Goal: Check status: Check status

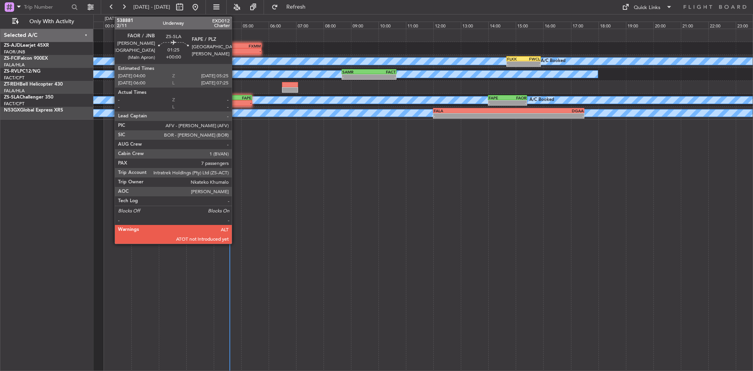
click at [235, 101] on div "-" at bounding box center [242, 102] width 19 height 5
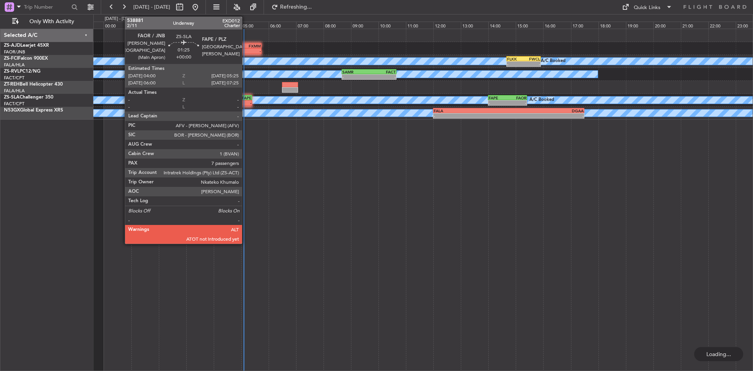
click at [246, 104] on div "-" at bounding box center [242, 102] width 19 height 5
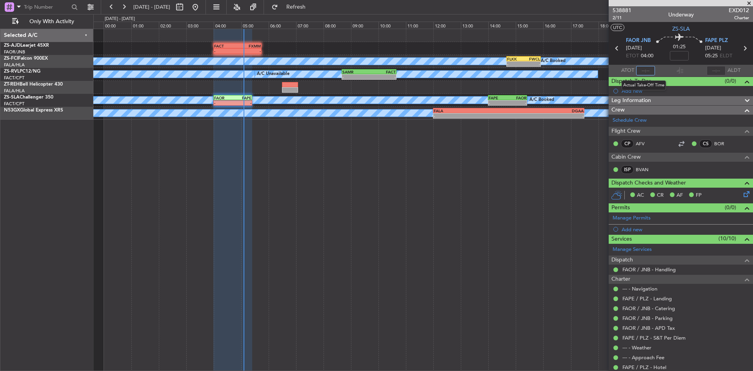
click at [641, 69] on input "text" at bounding box center [646, 70] width 19 height 9
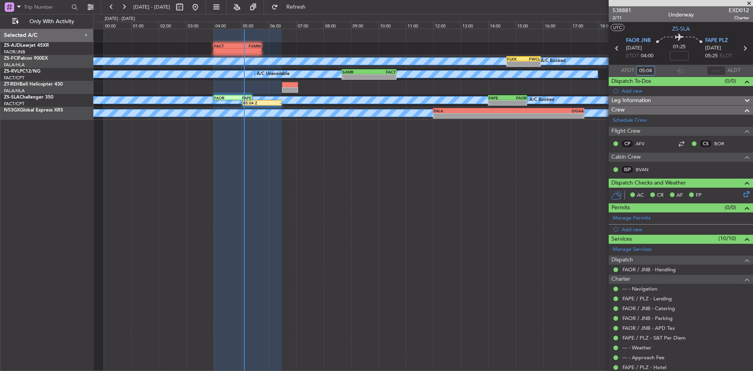
type input "05:04"
click at [750, 5] on span at bounding box center [750, 3] width 8 height 7
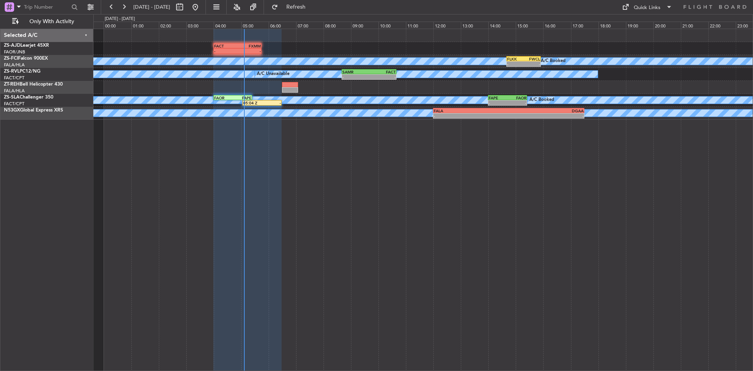
type input "0"
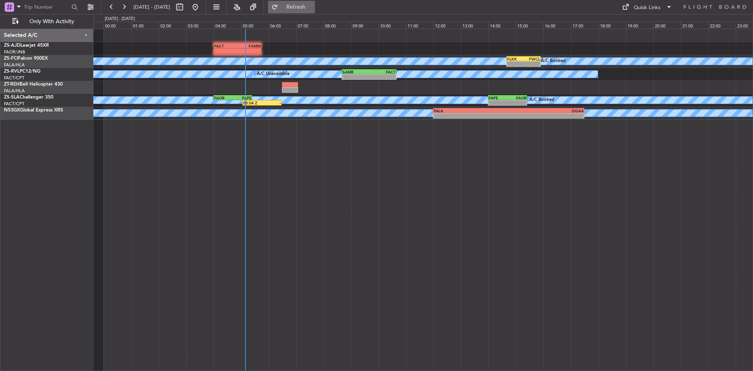
click at [313, 9] on span "Refresh" at bounding box center [296, 6] width 33 height 5
click at [268, 1] on button "Refresh" at bounding box center [291, 7] width 47 height 13
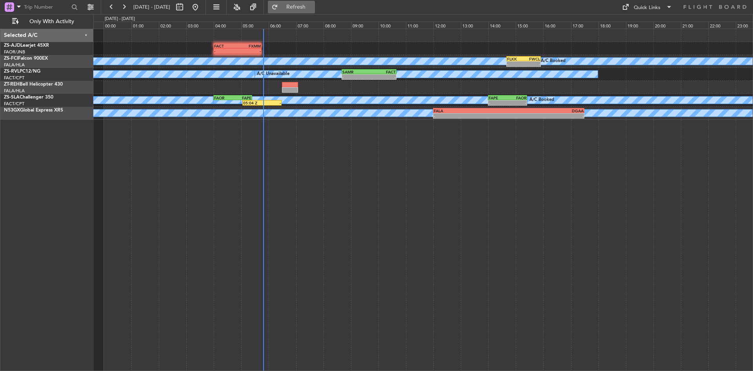
click at [306, 5] on span "Refresh" at bounding box center [296, 6] width 33 height 5
click at [126, 4] on button at bounding box center [124, 7] width 13 height 13
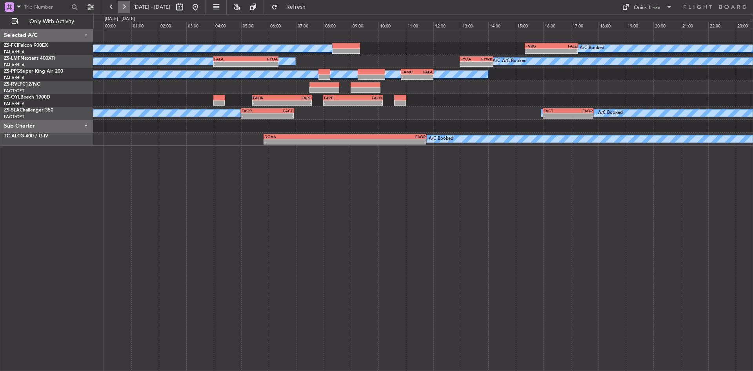
click at [126, 8] on button at bounding box center [124, 7] width 13 height 13
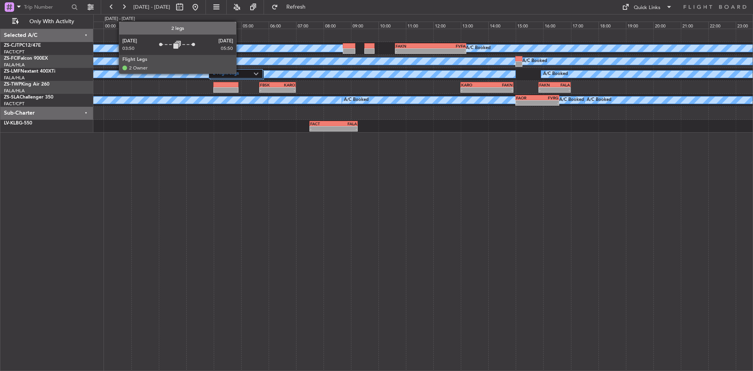
click at [240, 73] on label "2 Flight Legs" at bounding box center [233, 74] width 41 height 7
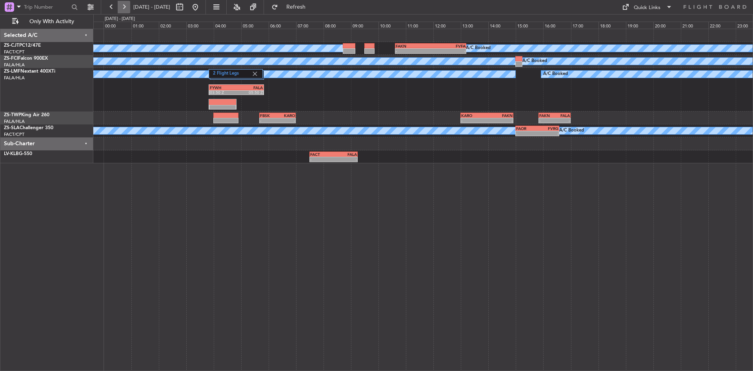
click at [125, 12] on button at bounding box center [124, 7] width 13 height 13
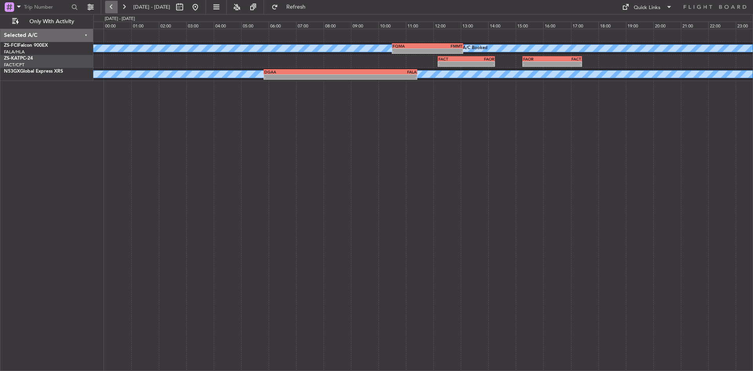
click at [115, 9] on button at bounding box center [111, 7] width 13 height 13
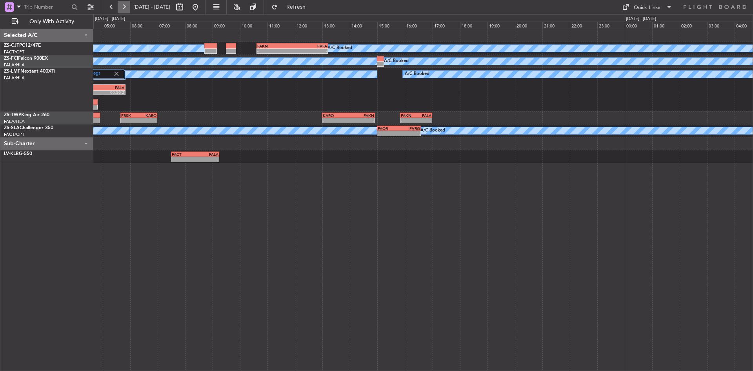
click at [129, 5] on button at bounding box center [124, 7] width 13 height 13
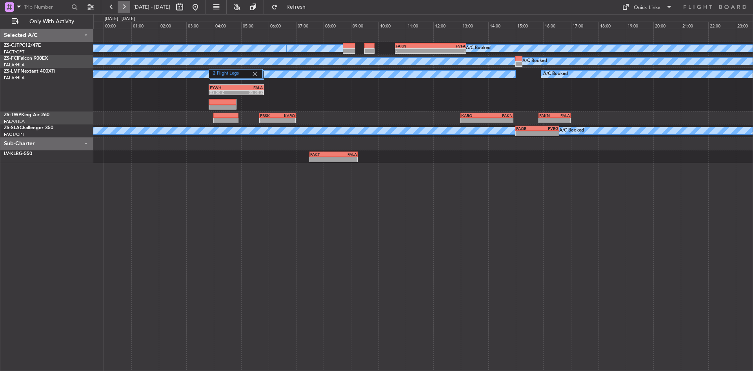
click at [129, 5] on button at bounding box center [124, 7] width 13 height 13
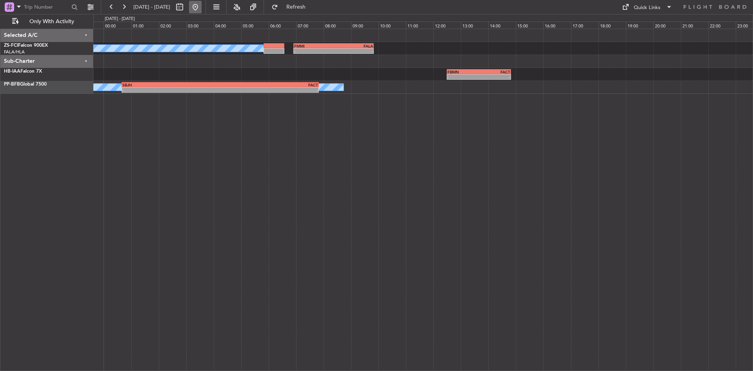
click at [202, 3] on button at bounding box center [195, 7] width 13 height 13
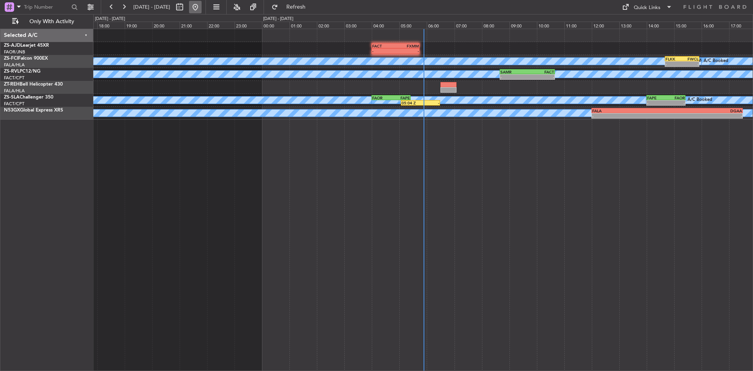
click at [366, 212] on div "- - FACT 04:00 Z FXMM 05:45 Z A/C Booked A/C Booked A/C Booked A/C Booked FLKK …" at bounding box center [423, 200] width 660 height 342
click at [118, 11] on button at bounding box center [124, 7] width 13 height 13
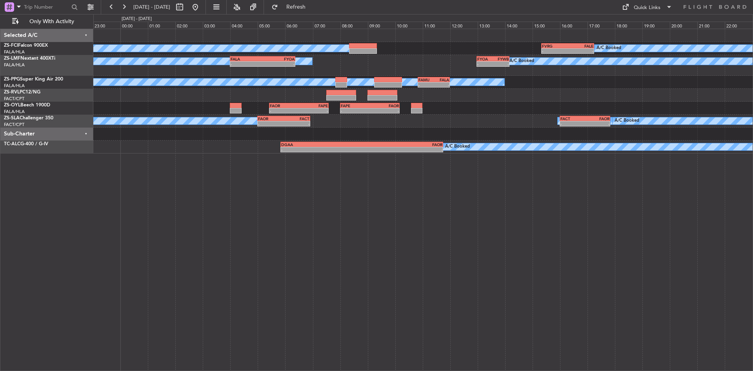
click at [238, 183] on div "A/C Booked A/C Booked A/C Booked A/C Booked A/C Booked A/C Booked A/C Booked A/…" at bounding box center [423, 200] width 660 height 342
click at [202, 2] on button at bounding box center [195, 7] width 13 height 13
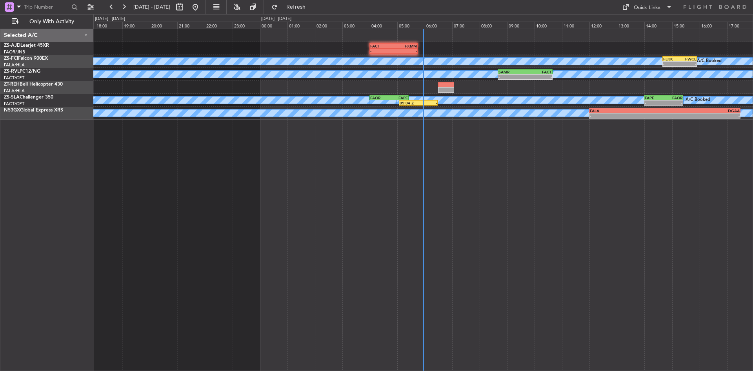
click at [259, 159] on div "- - FACT 04:00 Z FXMM 05:45 Z A/C Booked A/C Booked A/C Booked A/C Booked FLKK …" at bounding box center [423, 200] width 660 height 342
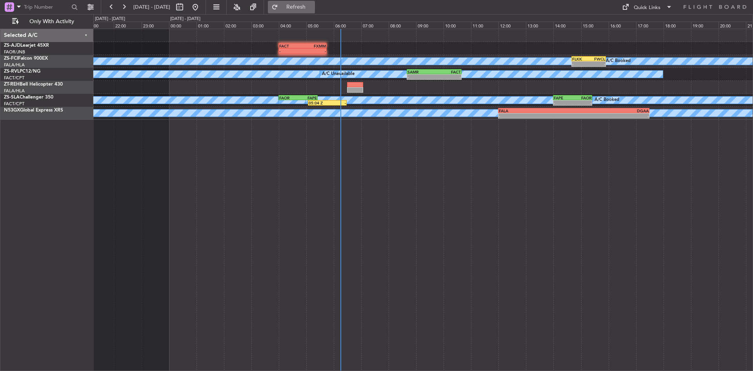
click at [313, 5] on span "Refresh" at bounding box center [296, 6] width 33 height 5
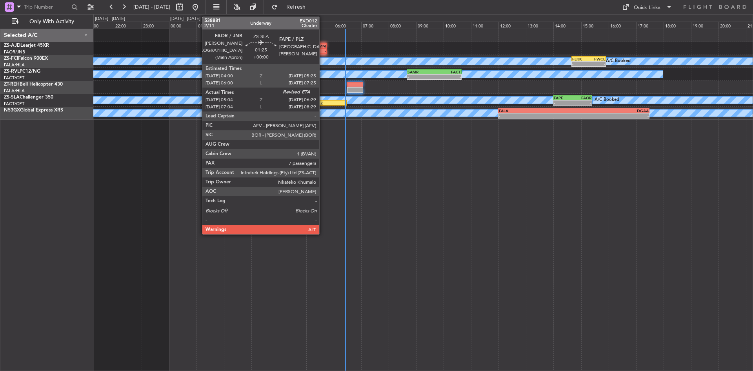
click at [323, 101] on div "05:04 Z" at bounding box center [318, 102] width 19 height 5
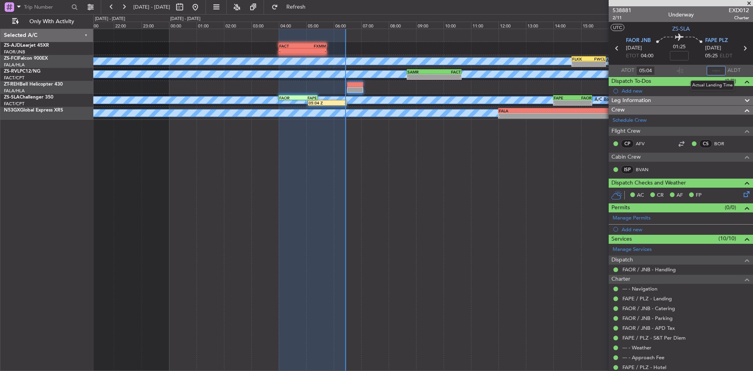
click at [708, 69] on input "text" at bounding box center [716, 70] width 19 height 9
type input "06:25"
click at [750, 3] on span at bounding box center [750, 3] width 8 height 7
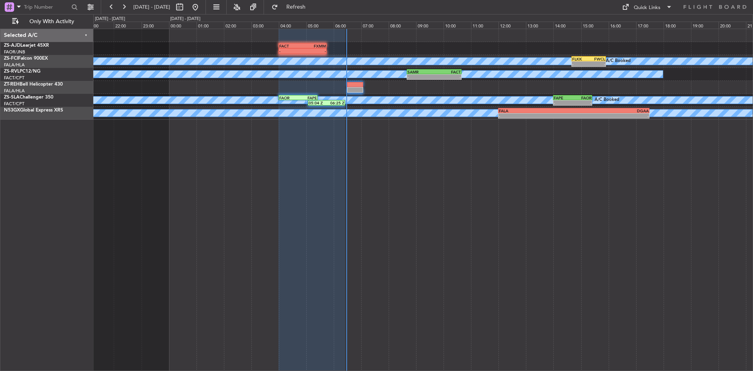
type input "0"
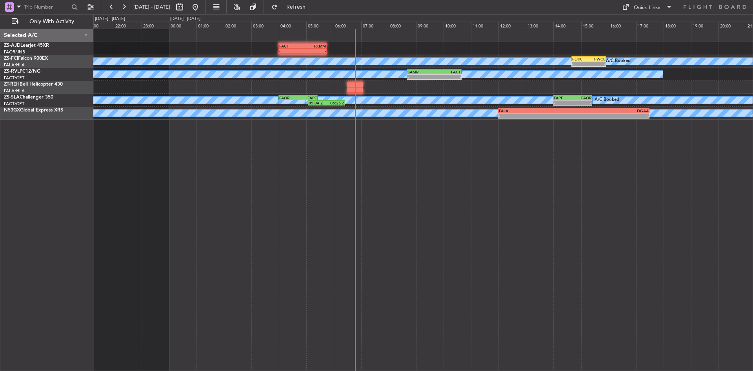
drag, startPoint x: 323, startPoint y: 9, endPoint x: 323, endPoint y: 29, distance: 19.2
click at [313, 9] on span "Refresh" at bounding box center [296, 6] width 33 height 5
click at [315, 11] on button "Refresh" at bounding box center [291, 7] width 47 height 13
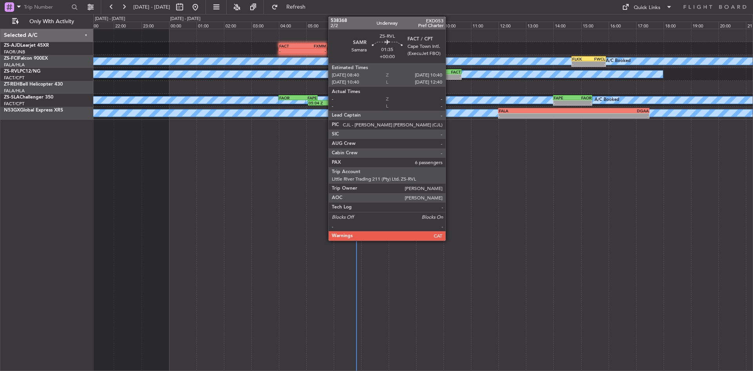
click at [449, 79] on div "-" at bounding box center [447, 77] width 27 height 5
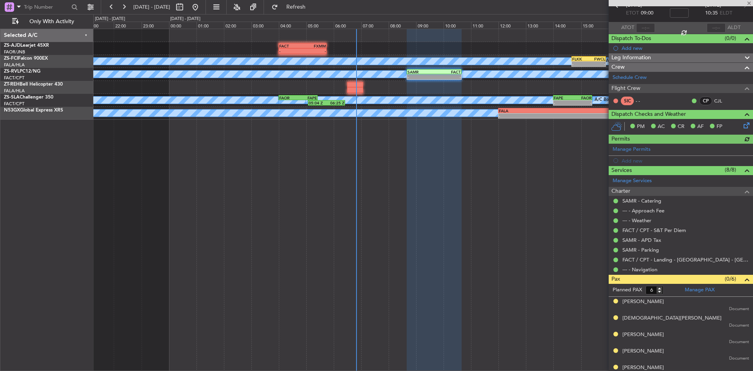
scroll to position [67, 0]
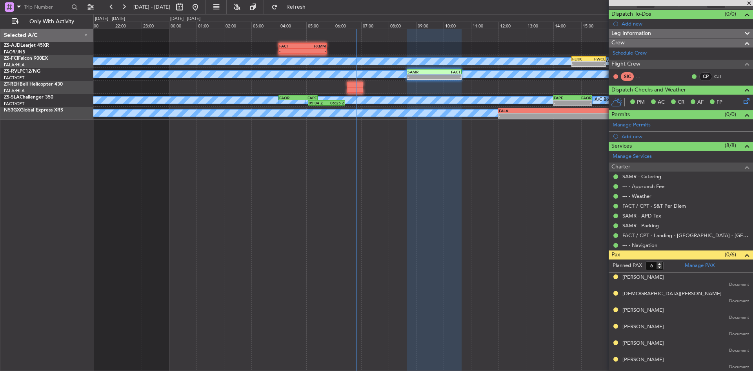
click at [751, 2] on span at bounding box center [750, 3] width 8 height 7
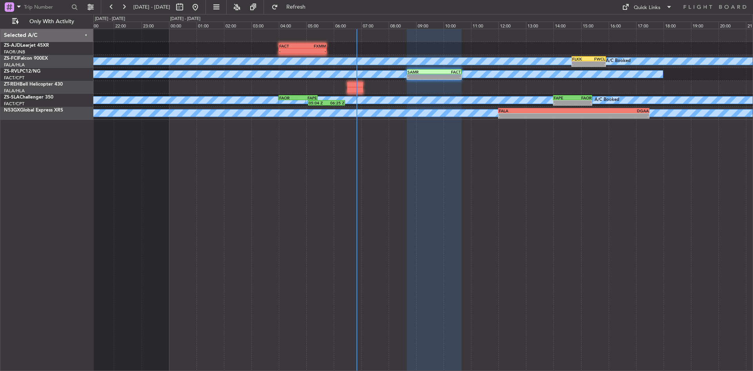
type input "0"
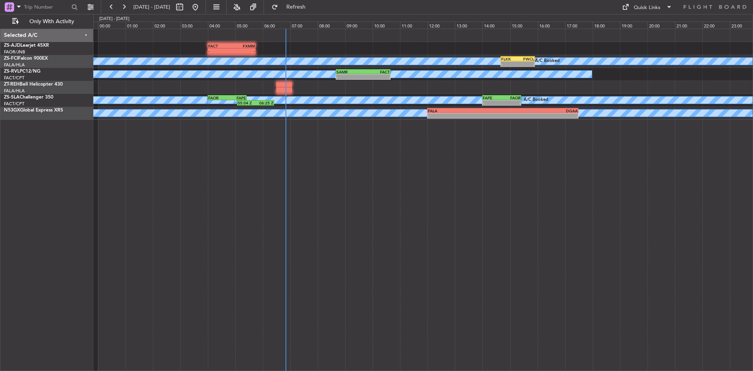
click at [434, 50] on div "- - FACT 04:00 Z FXMM 05:45 Z A/C Booked A/C Booked A/C Booked A/C Booked A/C B…" at bounding box center [423, 74] width 660 height 91
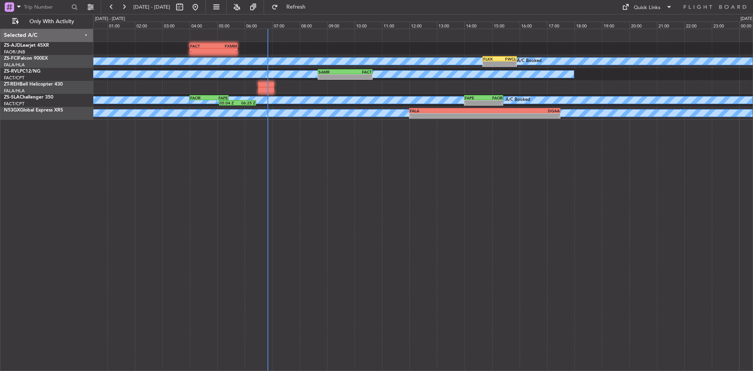
click at [378, 177] on div "- - FACT 04:00 Z FXMM 05:45 Z A/C Booked A/C Booked A/C Booked A/C Booked A/C B…" at bounding box center [423, 200] width 660 height 342
click at [298, 11] on button "Refresh" at bounding box center [291, 7] width 47 height 13
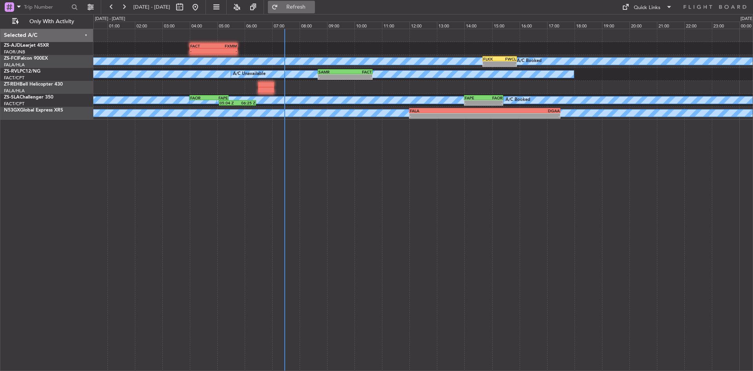
click at [311, 4] on span "Refresh" at bounding box center [296, 6] width 33 height 5
click at [313, 9] on span "Refresh" at bounding box center [296, 6] width 33 height 5
